Goal: Information Seeking & Learning: Understand process/instructions

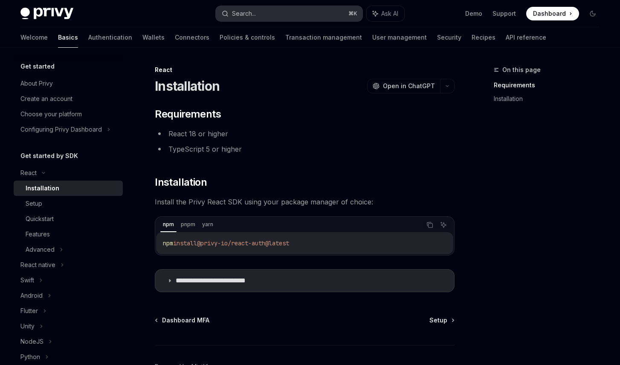
click at [285, 14] on button "Search... ⌘ K" at bounding box center [289, 13] width 147 height 15
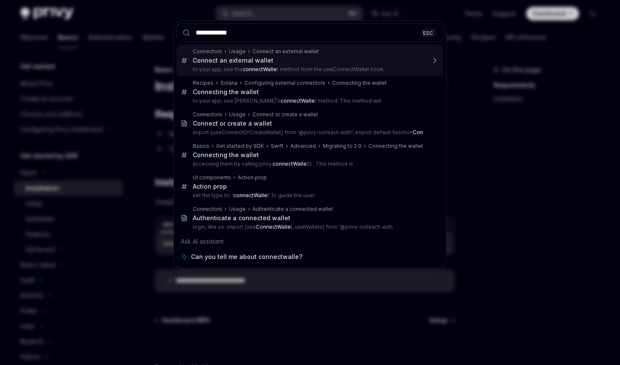
type input "**********"
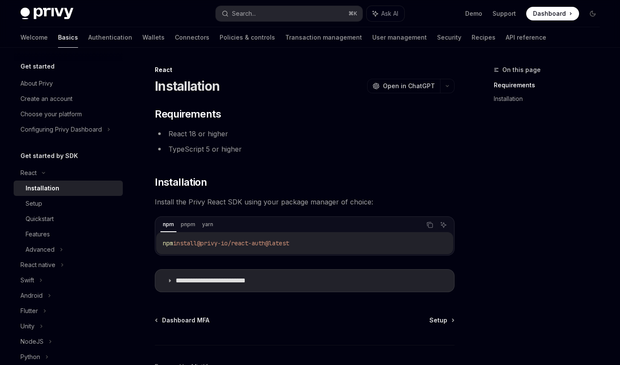
type textarea "*"
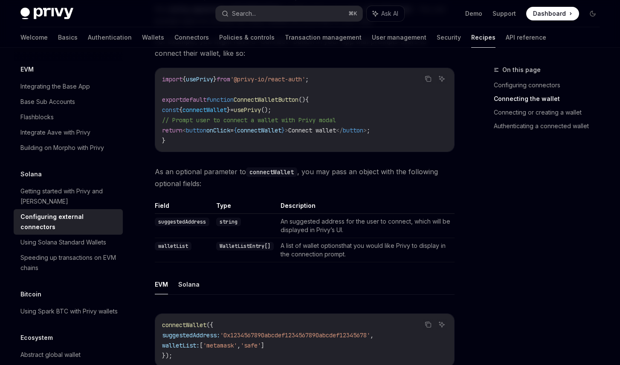
scroll to position [402, 0]
click at [200, 223] on code "suggestedAddress" at bounding box center [182, 222] width 55 height 9
copy code "suggestedAddress"
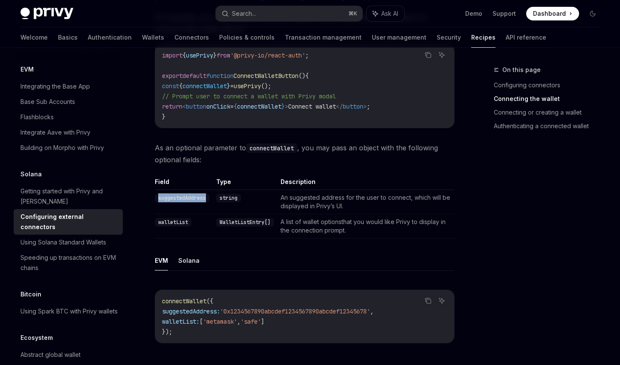
scroll to position [427, 0]
click at [337, 221] on td "A list of wallet optionsthat you would like Privy to display in the connection …" at bounding box center [365, 226] width 177 height 24
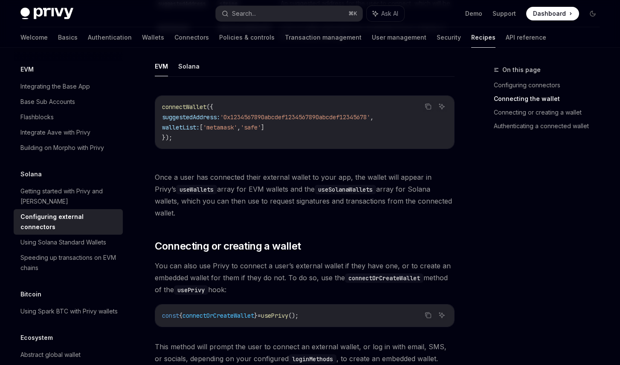
scroll to position [614, 0]
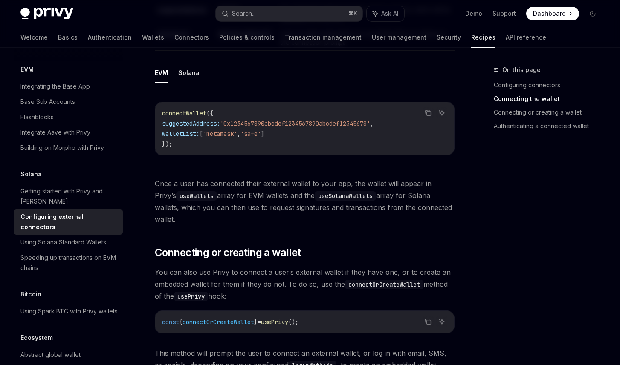
click at [230, 134] on span "'metamask'" at bounding box center [220, 134] width 34 height 8
click at [186, 132] on span "walletList:" at bounding box center [181, 134] width 38 height 8
copy span "walletList"
